Goal: Task Accomplishment & Management: Manage account settings

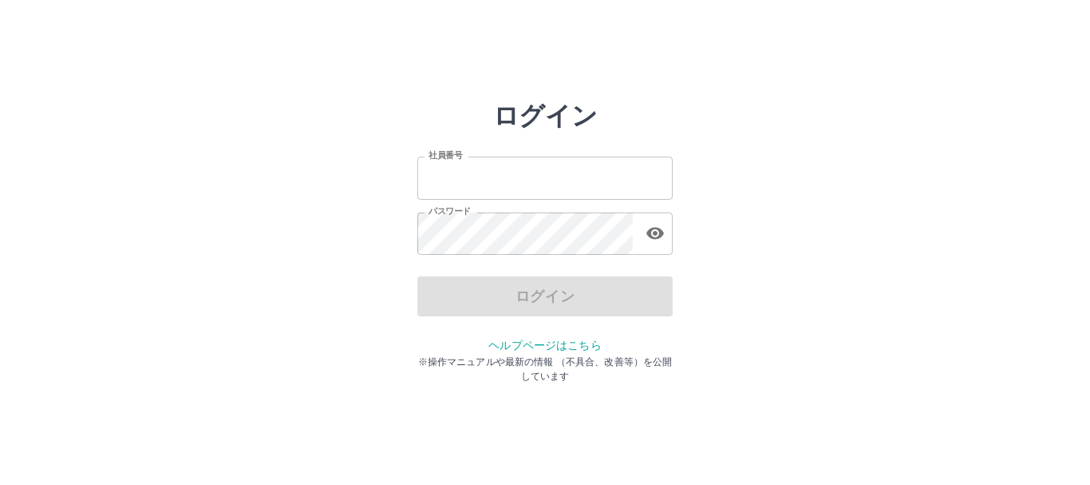
type input "*******"
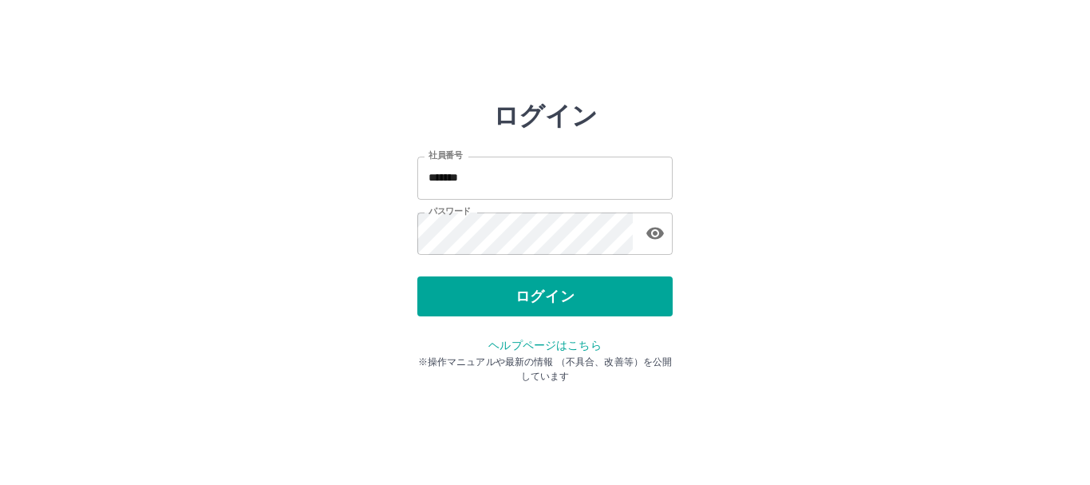
click at [544, 294] on div "ログイン" at bounding box center [544, 296] width 255 height 40
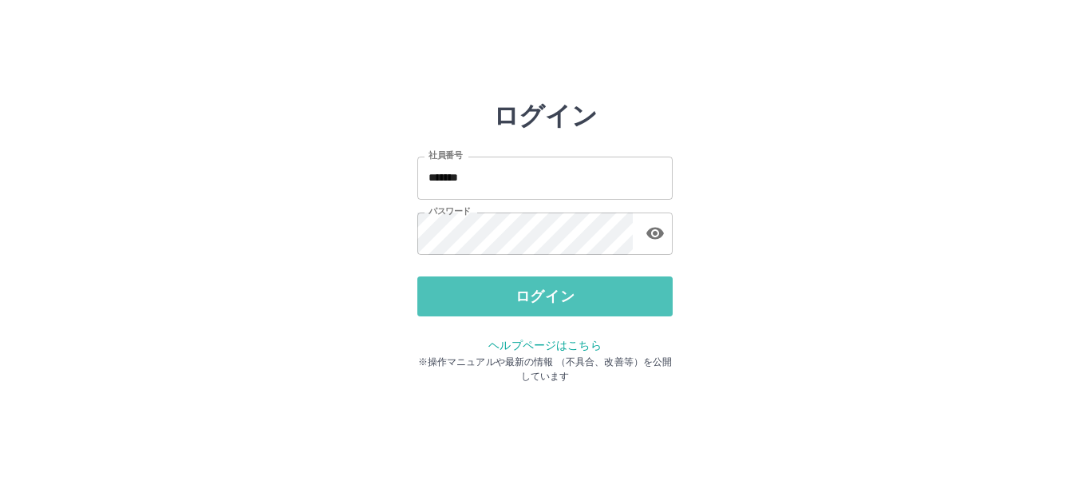
click at [544, 294] on button "ログイン" at bounding box center [544, 296] width 255 height 40
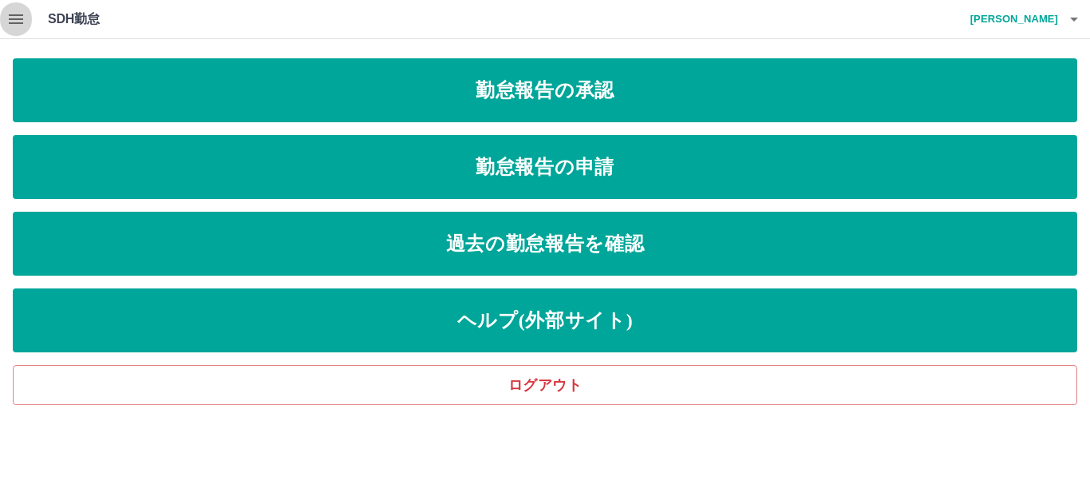
click at [14, 23] on icon "button" at bounding box center [16, 19] width 14 height 10
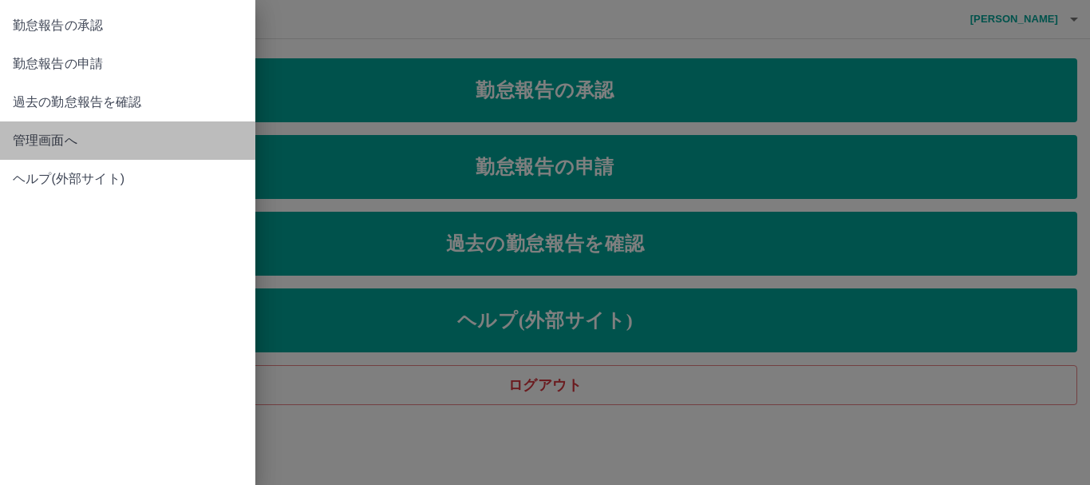
click at [69, 141] on span "管理画面へ" at bounding box center [128, 140] width 230 height 19
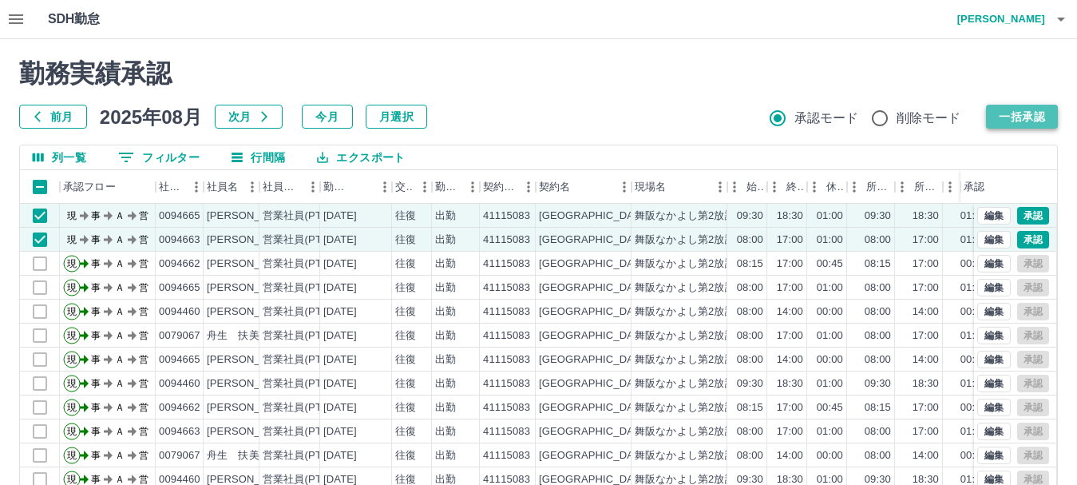
click at [1007, 122] on button "一括承認" at bounding box center [1022, 117] width 72 height 24
click at [1007, 115] on button "一括承認" at bounding box center [1022, 117] width 72 height 24
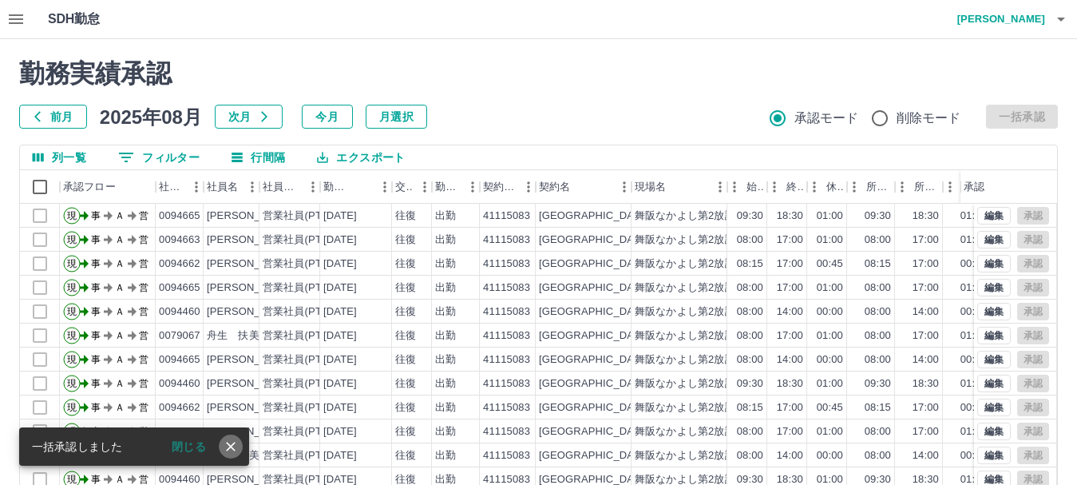
drag, startPoint x: 230, startPoint y: 441, endPoint x: 244, endPoint y: 427, distance: 20.3
click at [231, 441] on icon "close" at bounding box center [231, 446] width 16 height 16
